Goal: Transaction & Acquisition: Purchase product/service

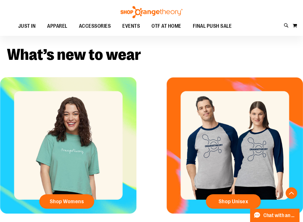
scroll to position [151, 0]
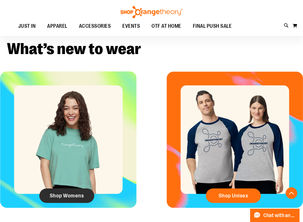
click at [78, 200] on link "Shop Womens" at bounding box center [66, 196] width 55 height 14
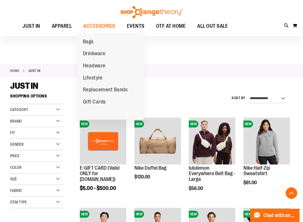
scroll to position [586, 0]
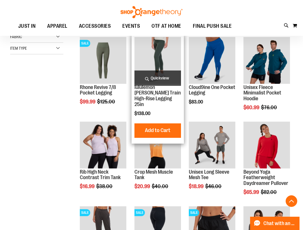
scroll to position [163, 0]
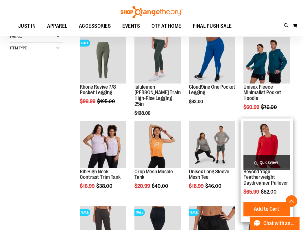
click at [271, 138] on img "product" at bounding box center [267, 145] width 47 height 47
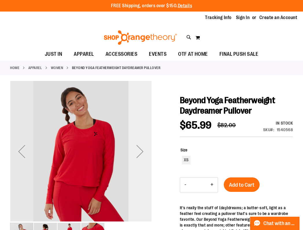
click at [141, 154] on div "Next" at bounding box center [139, 151] width 23 height 23
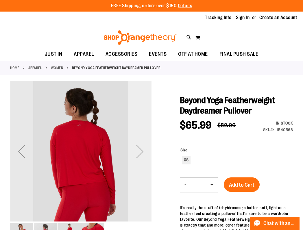
click at [141, 154] on div "Next" at bounding box center [139, 151] width 23 height 23
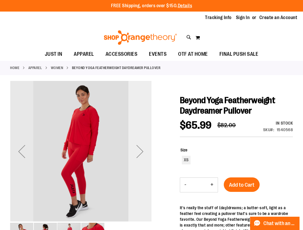
click at [141, 154] on div "Next" at bounding box center [139, 151] width 23 height 23
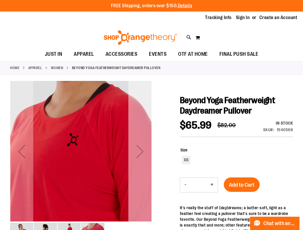
click at [141, 154] on div "Next" at bounding box center [139, 151] width 23 height 23
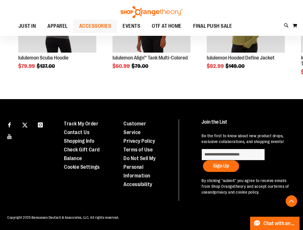
scroll to position [397, 0]
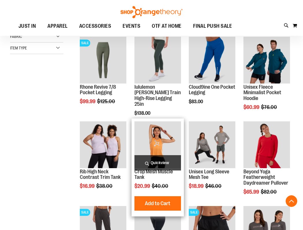
scroll to position [281, 0]
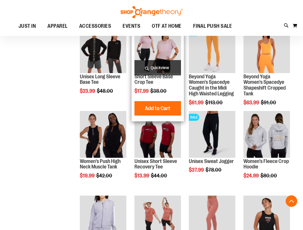
scroll to position [428, 0]
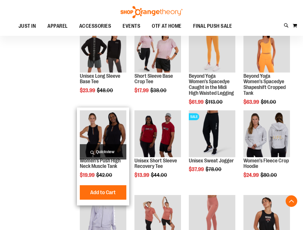
click at [113, 154] on span "Quickview" at bounding box center [103, 151] width 47 height 15
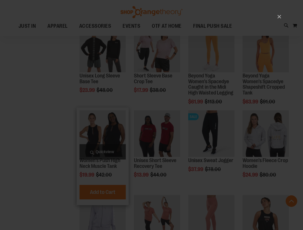
scroll to position [0, 0]
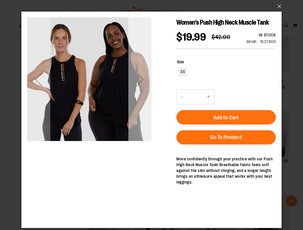
click at [139, 78] on div "Next" at bounding box center [139, 79] width 23 height 23
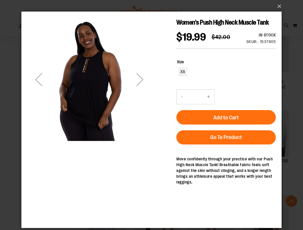
click at [139, 78] on div "Next" at bounding box center [139, 79] width 23 height 23
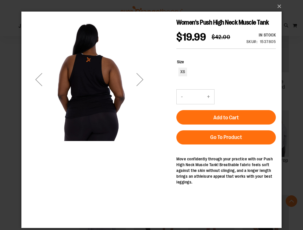
click at [139, 78] on div "Next" at bounding box center [139, 79] width 23 height 23
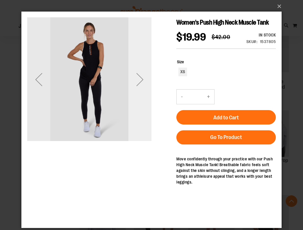
click at [139, 78] on div "Next" at bounding box center [139, 79] width 23 height 23
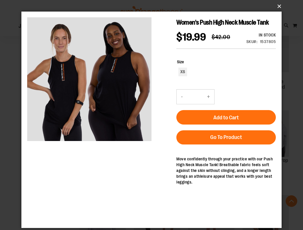
click at [280, 8] on button "×" at bounding box center [153, 6] width 260 height 13
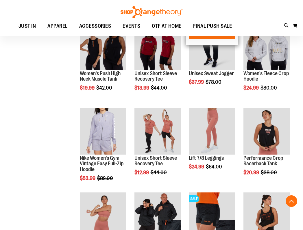
scroll to position [518, 0]
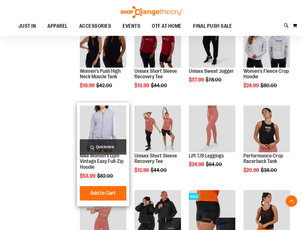
click at [110, 148] on span "Quickview" at bounding box center [103, 146] width 47 height 15
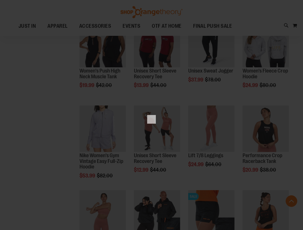
scroll to position [0, 0]
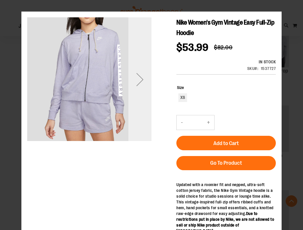
click at [144, 81] on div "Next" at bounding box center [139, 79] width 23 height 23
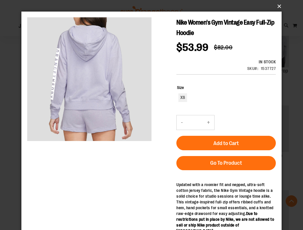
click at [282, 7] on button "×" at bounding box center [153, 6] width 260 height 13
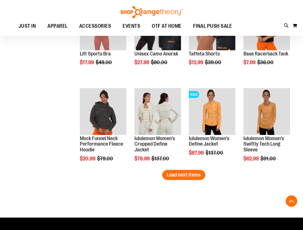
scroll to position [706, 0]
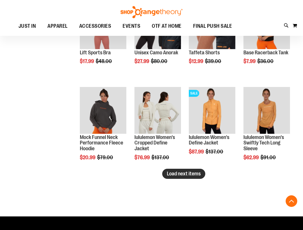
click at [192, 172] on span "Load next items" at bounding box center [184, 174] width 34 height 6
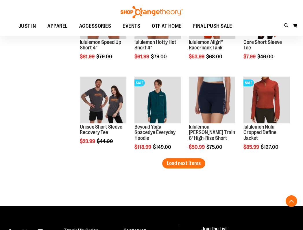
scroll to position [971, 0]
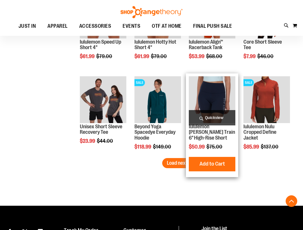
click at [210, 117] on span "Quickview" at bounding box center [212, 117] width 47 height 15
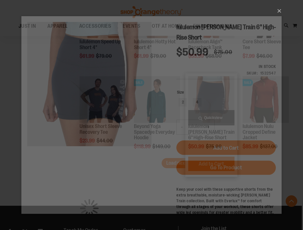
scroll to position [0, 0]
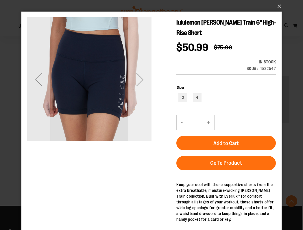
click at [142, 78] on div "Next" at bounding box center [139, 79] width 23 height 23
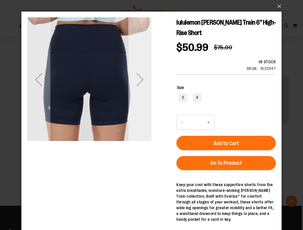
click at [143, 78] on div "Next" at bounding box center [139, 79] width 23 height 23
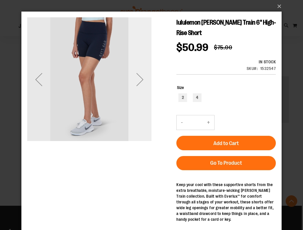
click at [143, 78] on div "Next" at bounding box center [139, 79] width 23 height 23
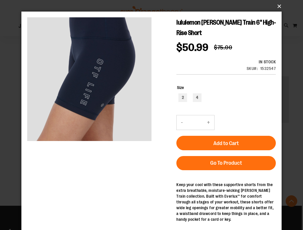
click at [277, 5] on button "×" at bounding box center [153, 6] width 260 height 13
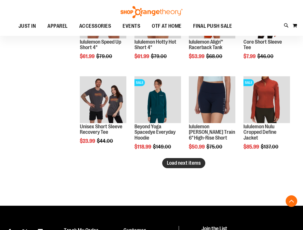
click at [170, 163] on span "Load next items" at bounding box center [184, 163] width 34 height 6
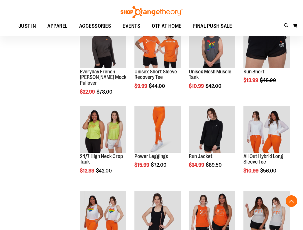
scroll to position [1111, 0]
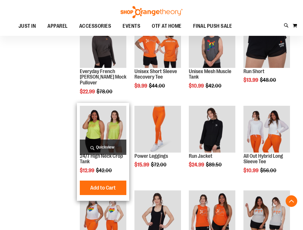
click at [106, 142] on span "Quickview" at bounding box center [103, 147] width 47 height 15
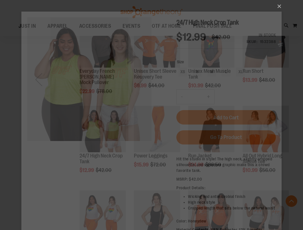
scroll to position [0, 0]
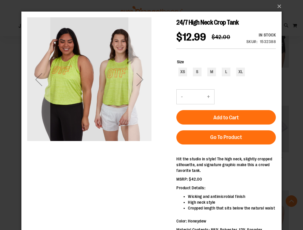
click at [139, 78] on div "Next" at bounding box center [139, 79] width 23 height 23
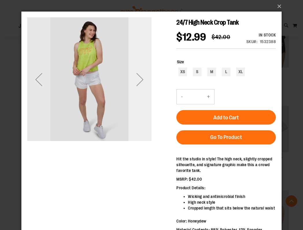
click at [139, 78] on div "Next" at bounding box center [139, 79] width 23 height 23
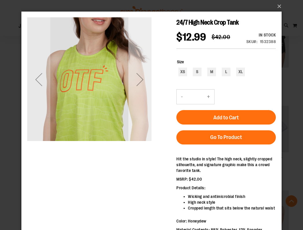
click at [139, 78] on div "Next" at bounding box center [139, 79] width 23 height 23
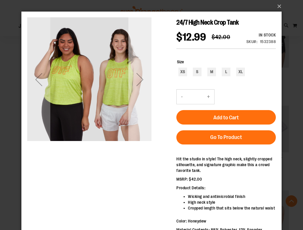
click at [139, 78] on div "Next" at bounding box center [139, 79] width 23 height 23
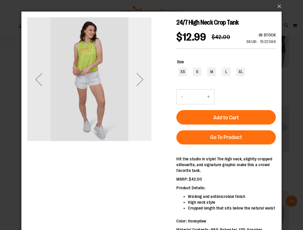
click at [139, 78] on div "Next" at bounding box center [139, 79] width 23 height 23
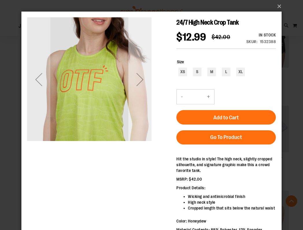
click at [139, 78] on div "Next" at bounding box center [139, 79] width 23 height 23
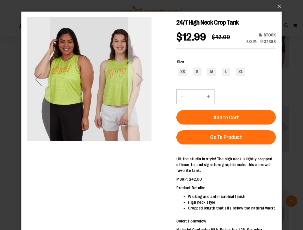
click at [139, 78] on div "Next" at bounding box center [139, 79] width 23 height 23
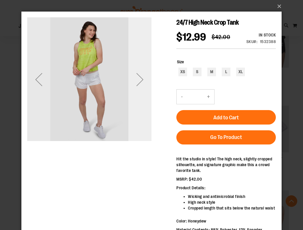
click at [139, 78] on div "Next" at bounding box center [139, 79] width 23 height 23
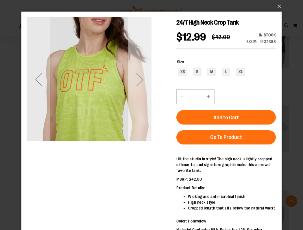
click at [139, 78] on div "Next" at bounding box center [139, 79] width 23 height 23
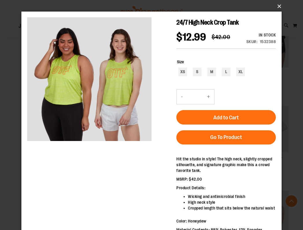
click at [277, 6] on button "×" at bounding box center [153, 6] width 260 height 13
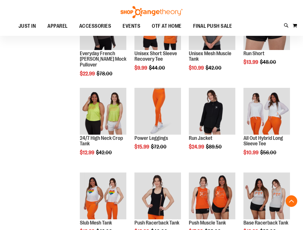
scroll to position [1140, 0]
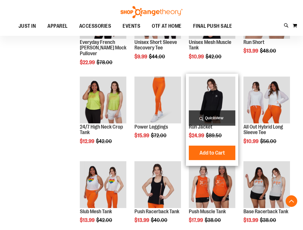
click at [215, 115] on span "Quickview" at bounding box center [212, 118] width 47 height 15
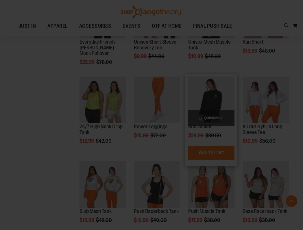
scroll to position [0, 0]
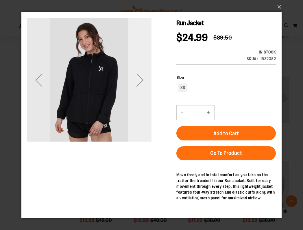
click at [139, 78] on div "Next" at bounding box center [139, 79] width 23 height 23
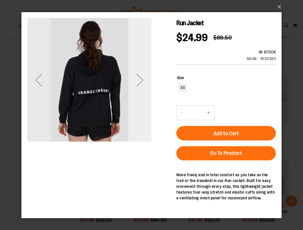
click at [139, 78] on div "Next" at bounding box center [139, 79] width 23 height 23
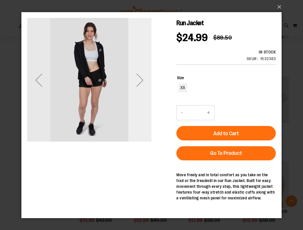
click at [139, 78] on div "Next" at bounding box center [139, 79] width 23 height 23
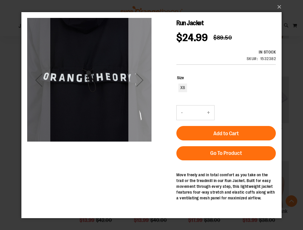
click at [139, 78] on div "Next" at bounding box center [139, 79] width 23 height 23
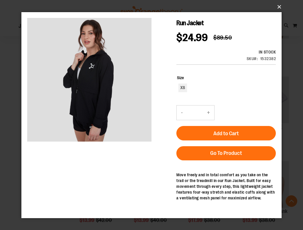
click at [280, 8] on button "×" at bounding box center [153, 7] width 260 height 13
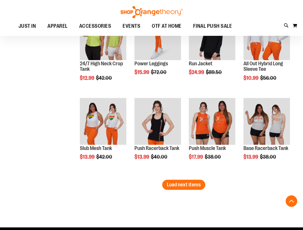
scroll to position [1204, 0]
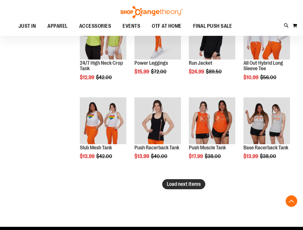
click at [192, 185] on span "Load next items" at bounding box center [184, 184] width 34 height 6
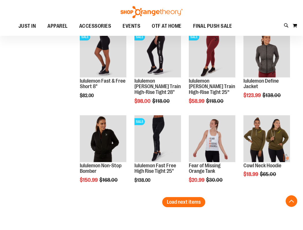
scroll to position [1441, 0]
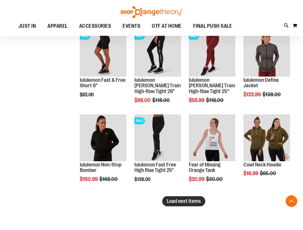
click at [188, 200] on span "Load next items" at bounding box center [184, 202] width 34 height 6
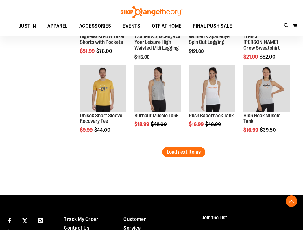
scroll to position [1752, 0]
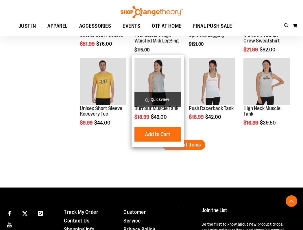
click at [153, 96] on span "Quickview" at bounding box center [158, 99] width 47 height 15
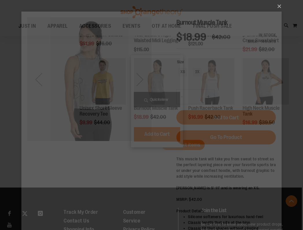
scroll to position [0, 0]
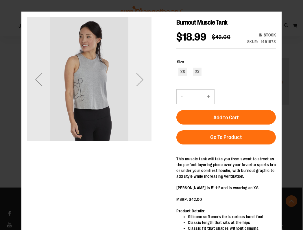
click at [139, 78] on div "Next" at bounding box center [139, 79] width 23 height 23
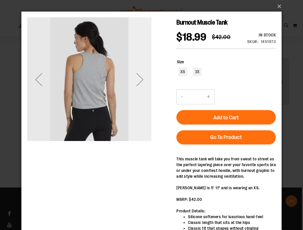
click at [139, 78] on div "Next" at bounding box center [139, 79] width 23 height 23
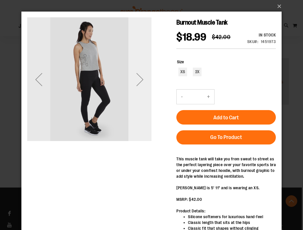
click at [139, 78] on div "Next" at bounding box center [139, 79] width 23 height 23
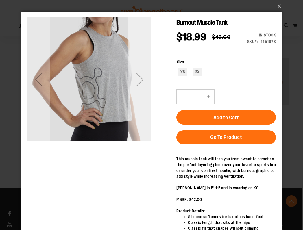
click at [139, 78] on div "Next" at bounding box center [139, 79] width 23 height 23
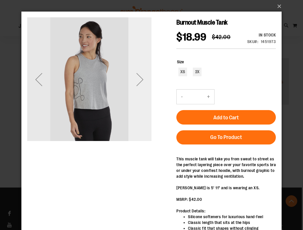
click at [139, 78] on div "Next" at bounding box center [139, 79] width 23 height 23
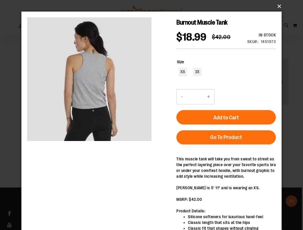
click at [279, 5] on button "×" at bounding box center [153, 6] width 260 height 13
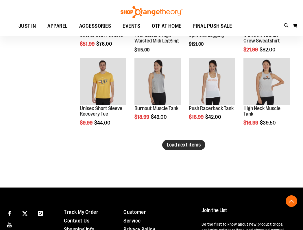
click at [197, 148] on span "Load next items" at bounding box center [184, 145] width 34 height 6
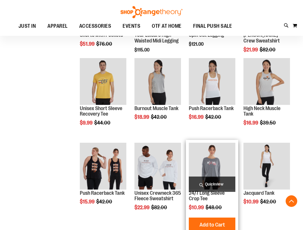
click at [210, 188] on span "Quickview" at bounding box center [212, 184] width 47 height 15
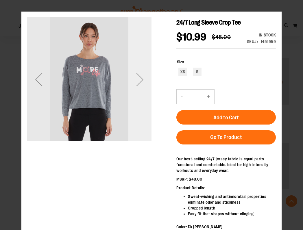
click at [134, 78] on div "Next" at bounding box center [139, 79] width 23 height 23
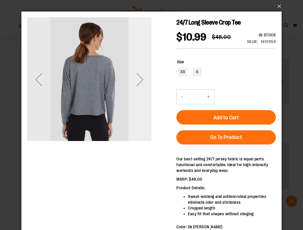
click at [134, 78] on div "Next" at bounding box center [139, 79] width 23 height 23
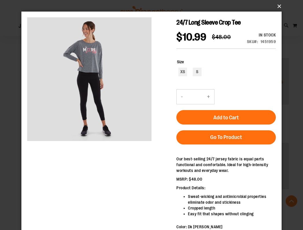
click at [280, 8] on button "×" at bounding box center [153, 6] width 260 height 13
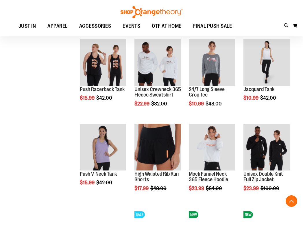
scroll to position [1858, 0]
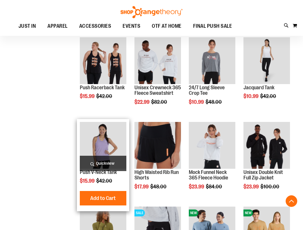
click at [114, 165] on span "Quickview" at bounding box center [103, 163] width 47 height 15
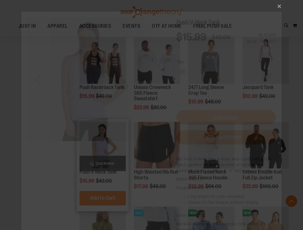
scroll to position [0, 0]
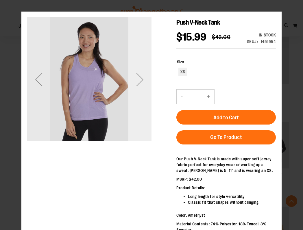
click at [141, 75] on div "Next" at bounding box center [139, 79] width 23 height 23
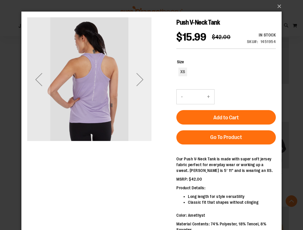
click at [141, 75] on div "Next" at bounding box center [139, 79] width 23 height 23
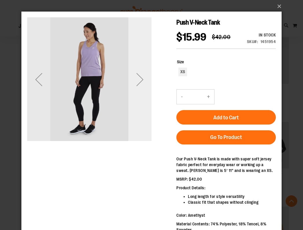
click at [141, 75] on div "Next" at bounding box center [139, 79] width 23 height 23
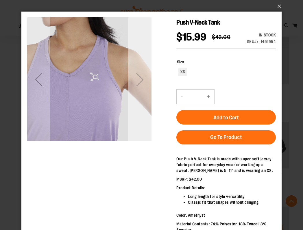
click at [141, 75] on div "Next" at bounding box center [139, 79] width 23 height 23
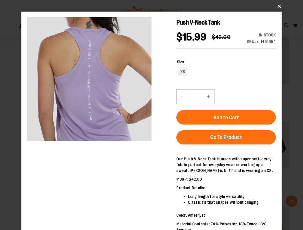
click at [281, 5] on button "×" at bounding box center [153, 6] width 260 height 13
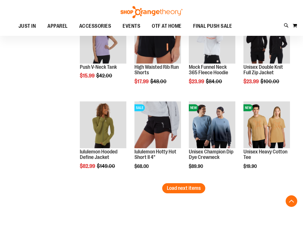
scroll to position [1965, 0]
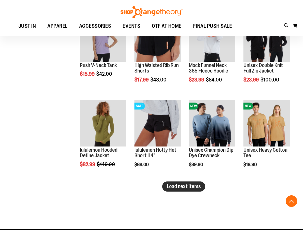
click at [190, 189] on span "Load next items" at bounding box center [184, 187] width 34 height 6
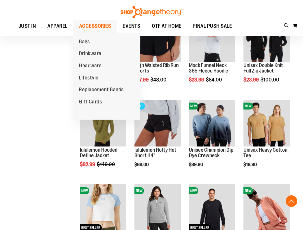
click at [95, 22] on span "ACCESSORIES" at bounding box center [95, 26] width 32 height 13
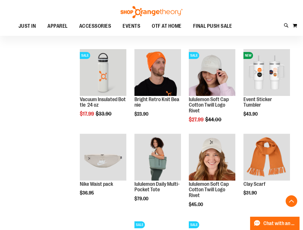
scroll to position [320, 0]
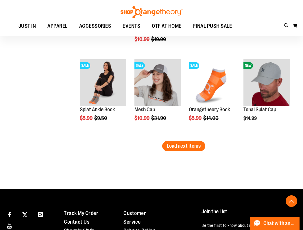
scroll to position [716, 0]
